Goal: Transaction & Acquisition: Book appointment/travel/reservation

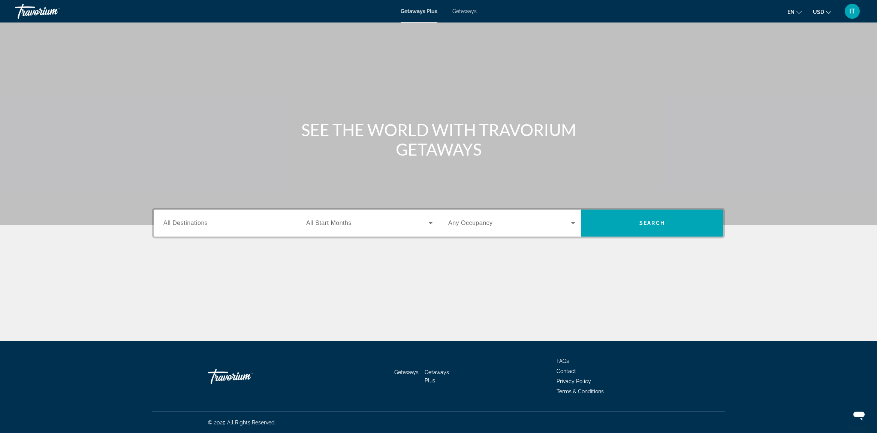
click at [216, 222] on input "Destination All Destinations" at bounding box center [226, 223] width 127 height 9
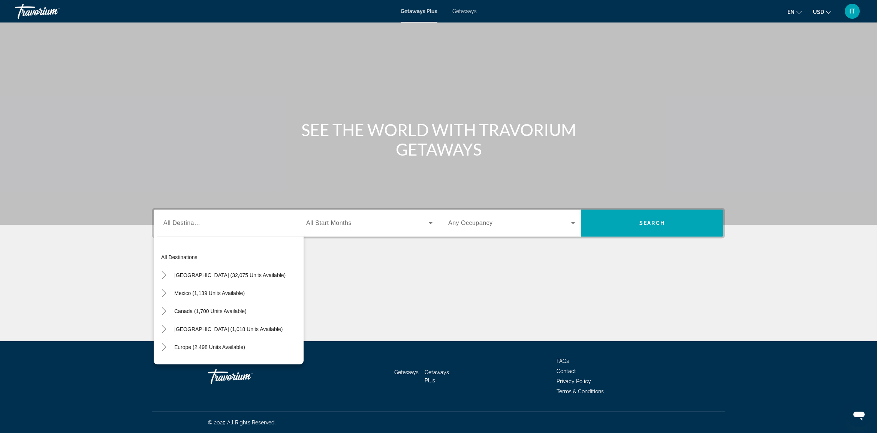
click at [410, 87] on div "Main content" at bounding box center [438, 112] width 877 height 225
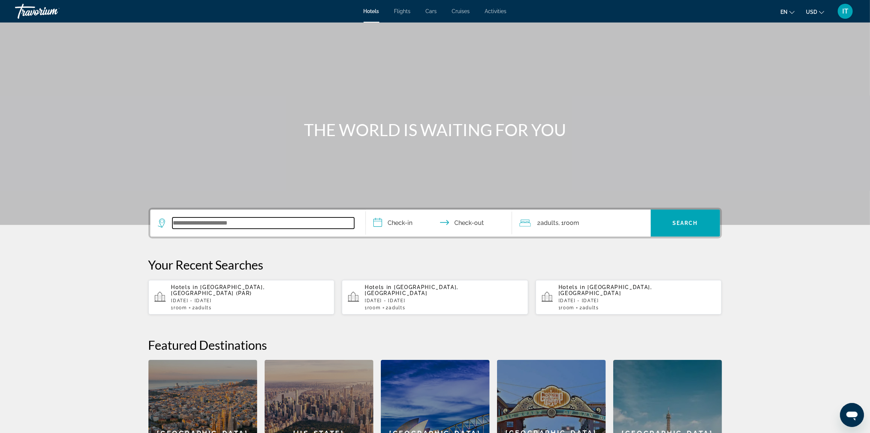
click at [252, 226] on input "Search widget" at bounding box center [263, 222] width 182 height 11
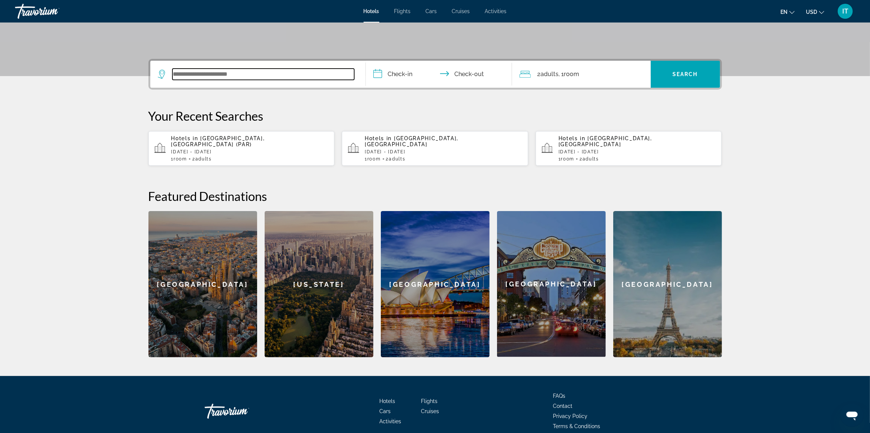
scroll to position [178, 0]
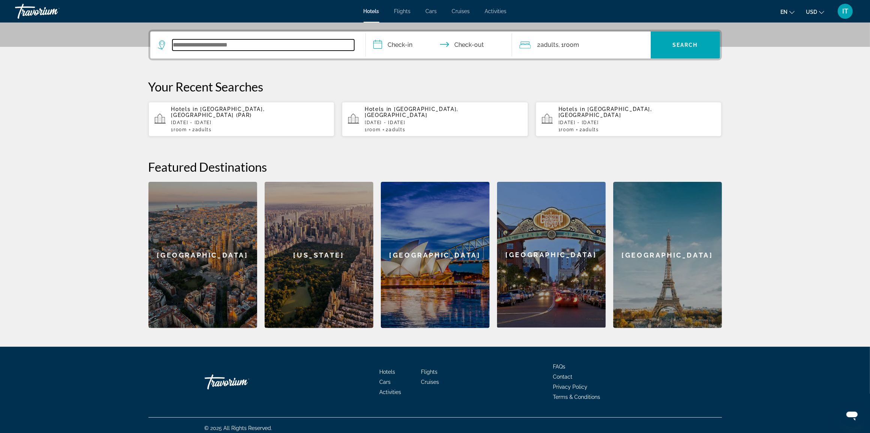
click at [302, 43] on input "Search widget" at bounding box center [263, 44] width 182 height 11
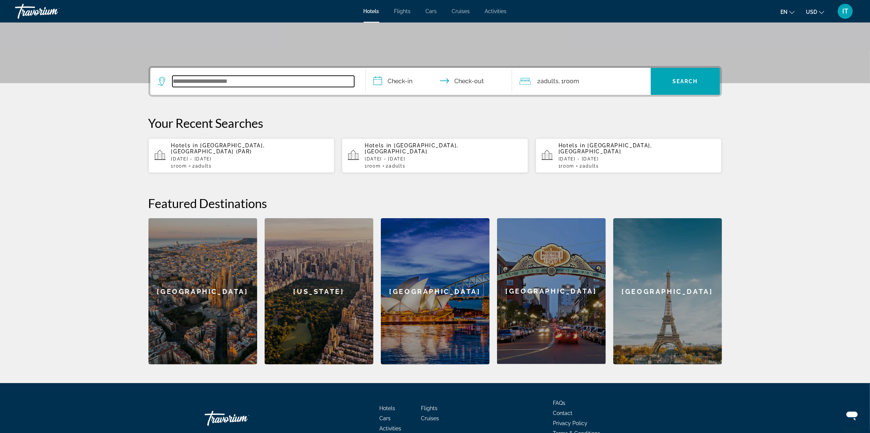
scroll to position [84, 0]
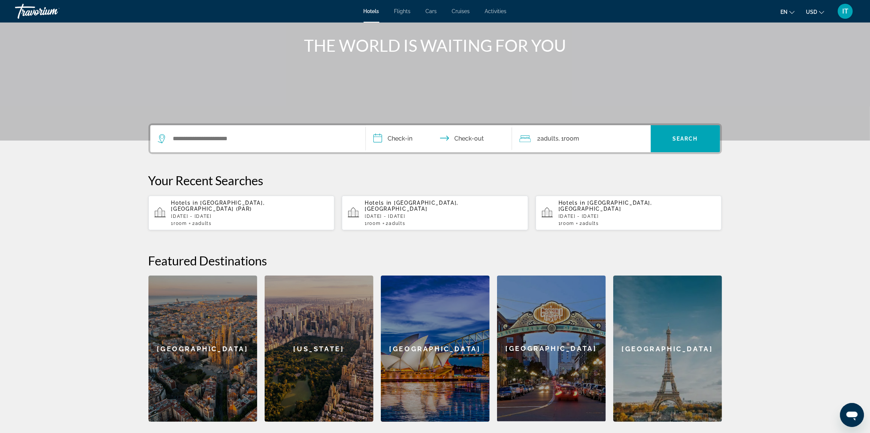
click at [405, 10] on span "Flights" at bounding box center [402, 11] width 16 height 6
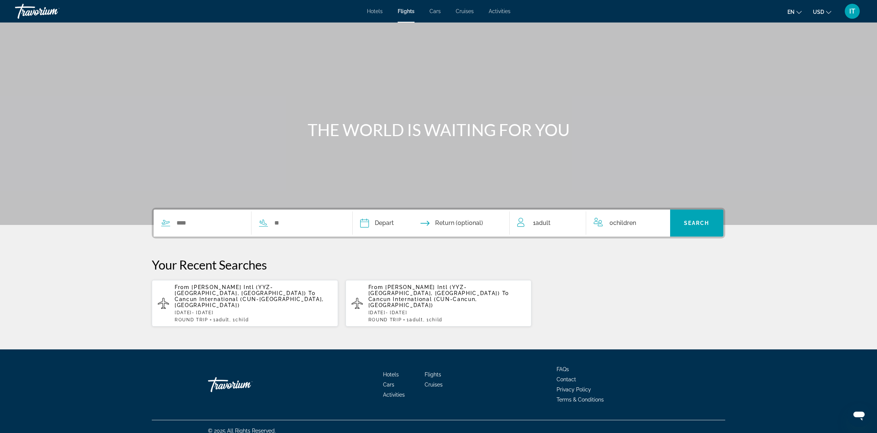
click at [398, 296] on span "Cancun International (CUN-Cancun, [GEOGRAPHIC_DATA])" at bounding box center [422, 302] width 109 height 12
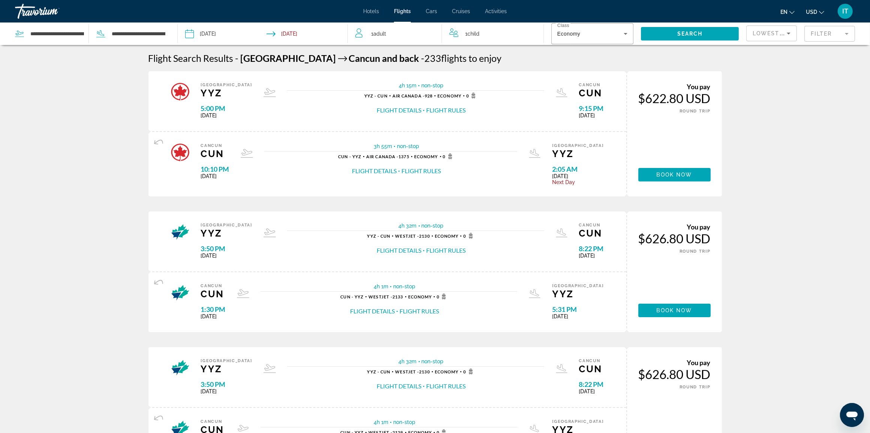
click at [822, 10] on icon "Change currency" at bounding box center [821, 12] width 5 height 5
click at [806, 49] on button "CAD (Can$)" at bounding box center [799, 50] width 37 height 10
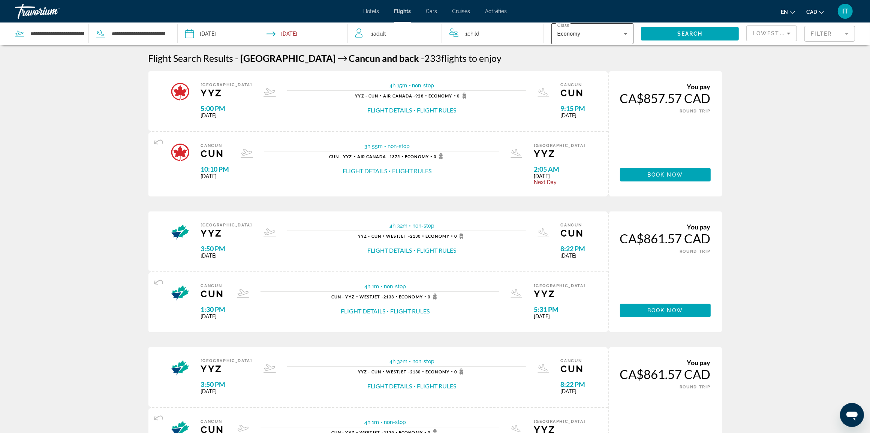
click at [626, 34] on icon "Search widget" at bounding box center [625, 34] width 4 height 2
click at [667, 55] on div at bounding box center [435, 216] width 870 height 433
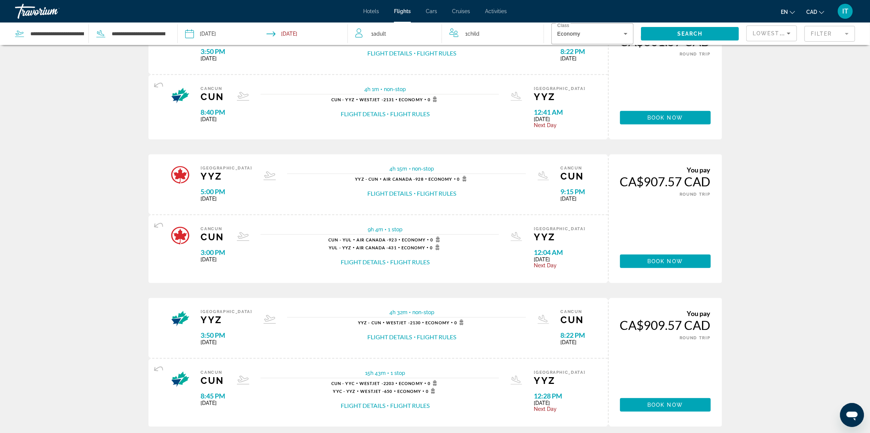
scroll to position [598, 0]
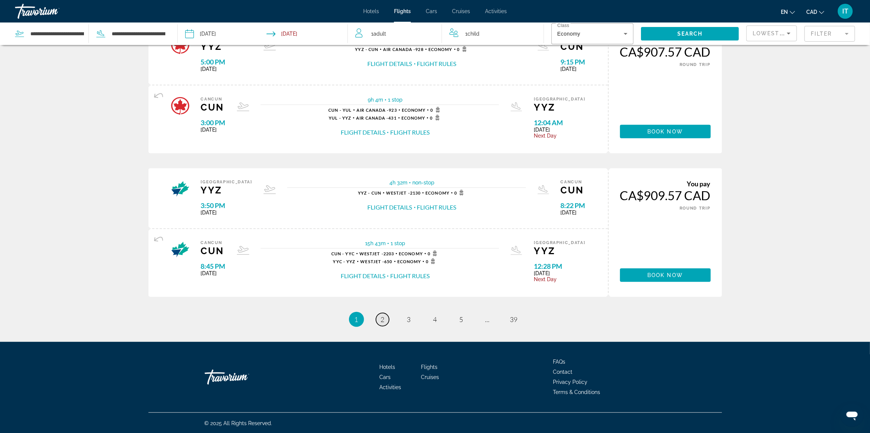
click at [381, 319] on span "2" at bounding box center [383, 319] width 4 height 8
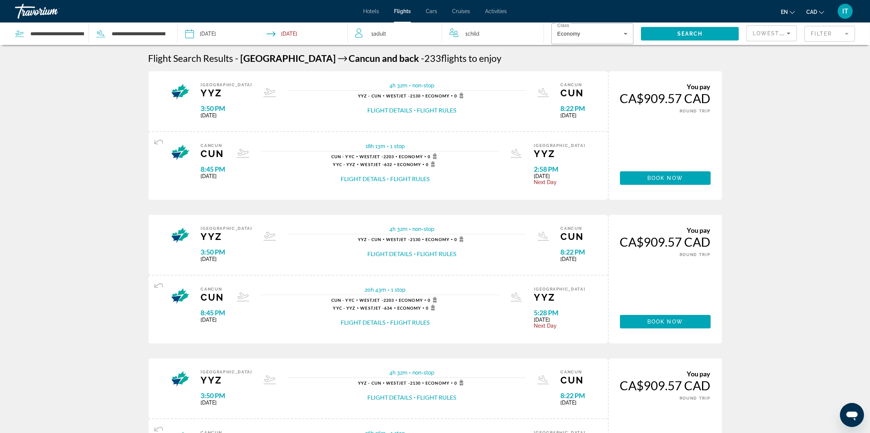
click at [788, 33] on icon "Sort by" at bounding box center [788, 34] width 4 height 2
click at [818, 36] on div at bounding box center [435, 216] width 870 height 433
click at [818, 36] on mat-form-field "Filter" at bounding box center [829, 34] width 51 height 16
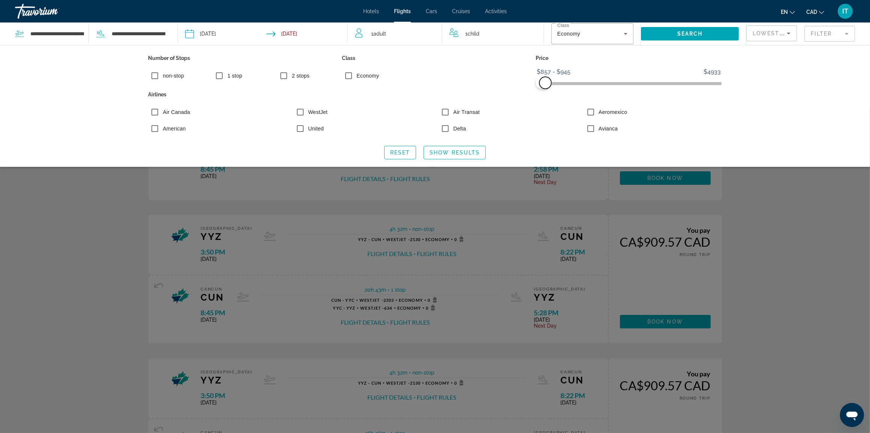
drag, startPoint x: 716, startPoint y: 81, endPoint x: 545, endPoint y: 85, distance: 170.5
click at [545, 85] on span "ngx-slider-max" at bounding box center [545, 83] width 12 height 12
click at [697, 35] on span "Search" at bounding box center [689, 34] width 25 height 6
click at [698, 34] on span "Search" at bounding box center [689, 34] width 25 height 6
click at [396, 154] on span "Reset" at bounding box center [400, 152] width 20 height 6
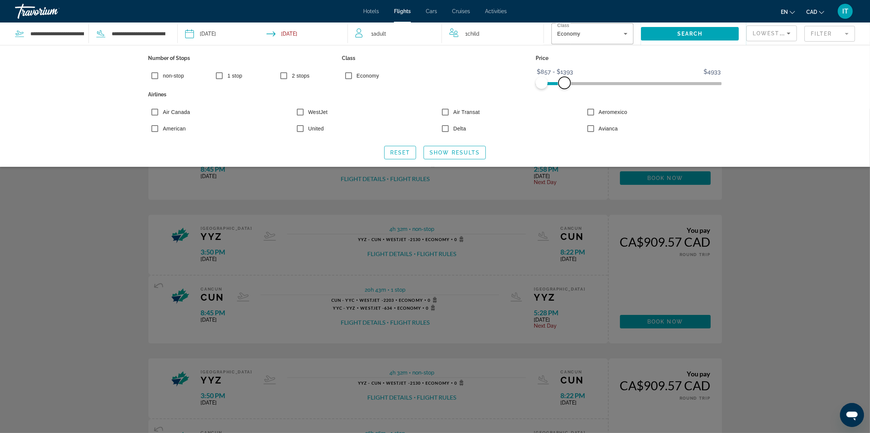
drag, startPoint x: 716, startPoint y: 81, endPoint x: 564, endPoint y: 85, distance: 151.8
click at [564, 85] on span "ngx-slider-max" at bounding box center [564, 83] width 12 height 12
click at [687, 32] on span "Search" at bounding box center [689, 34] width 25 height 6
click at [814, 229] on div "Search widget" at bounding box center [435, 271] width 870 height 324
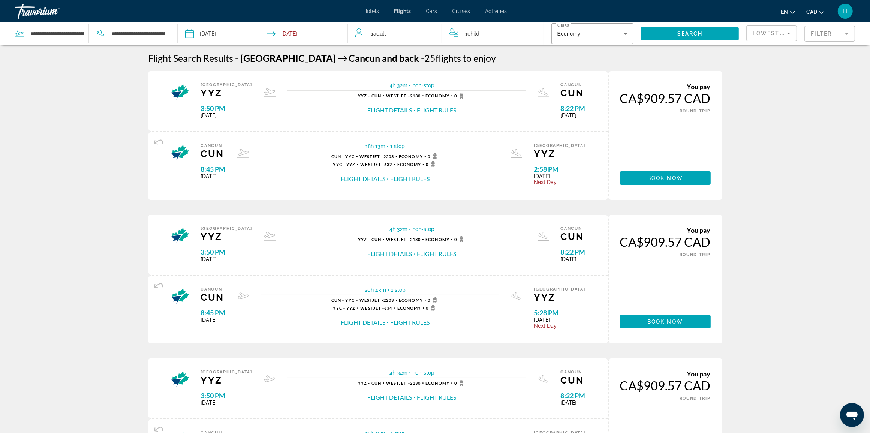
click at [848, 34] on mat-form-field "Filter" at bounding box center [829, 34] width 51 height 16
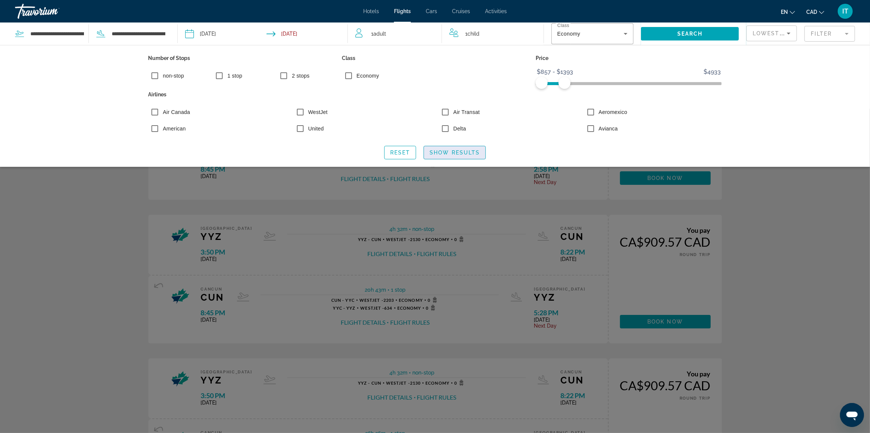
click at [439, 154] on span "Show Results" at bounding box center [454, 152] width 50 height 6
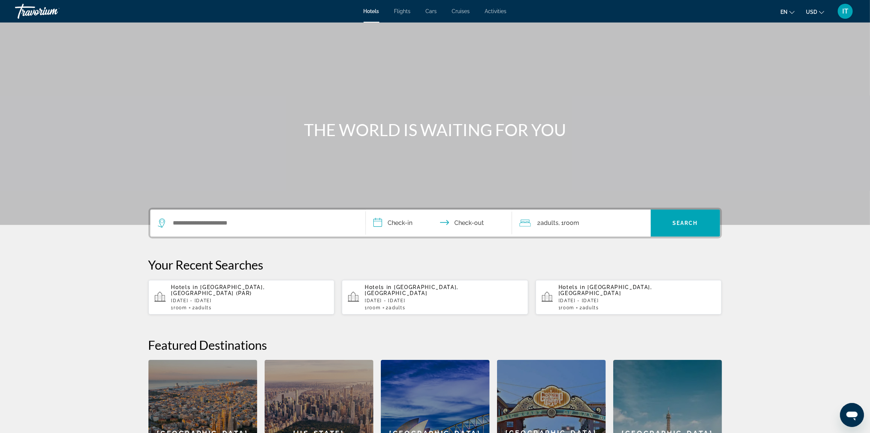
click at [404, 12] on span "Flights" at bounding box center [402, 11] width 16 height 6
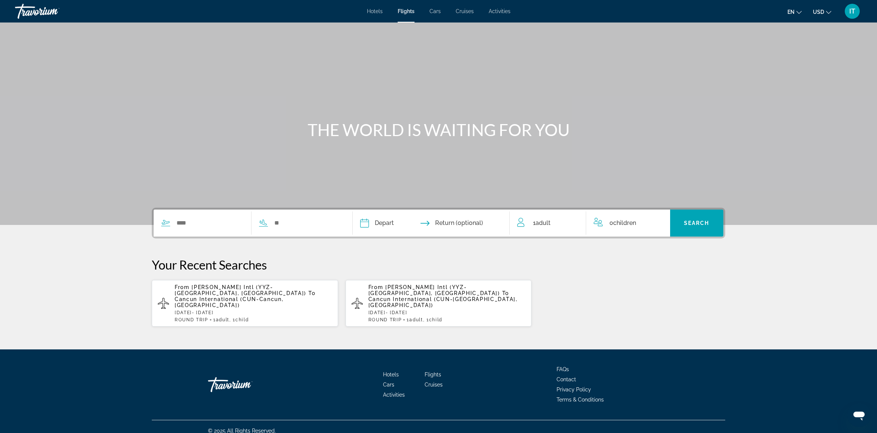
click at [239, 310] on p "[DATE] - [DATE]" at bounding box center [253, 312] width 157 height 5
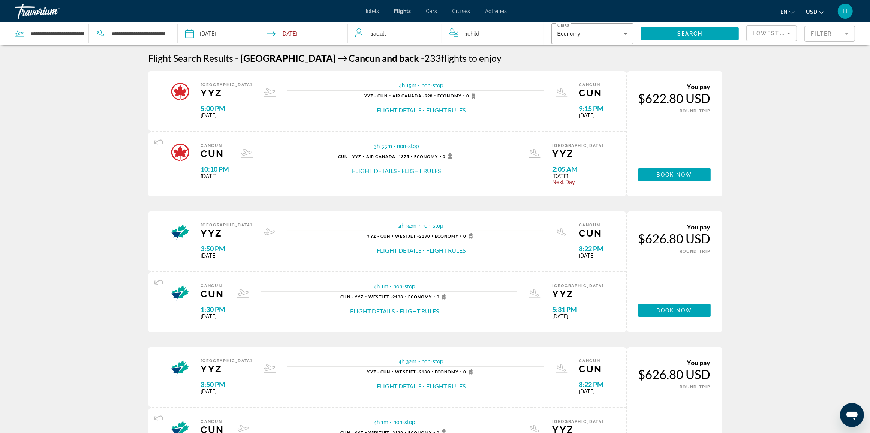
click at [822, 13] on icon "Change currency" at bounding box center [821, 12] width 5 height 5
click at [805, 47] on button "CAD (Can$)" at bounding box center [799, 50] width 37 height 10
